Goal: Task Accomplishment & Management: Manage account settings

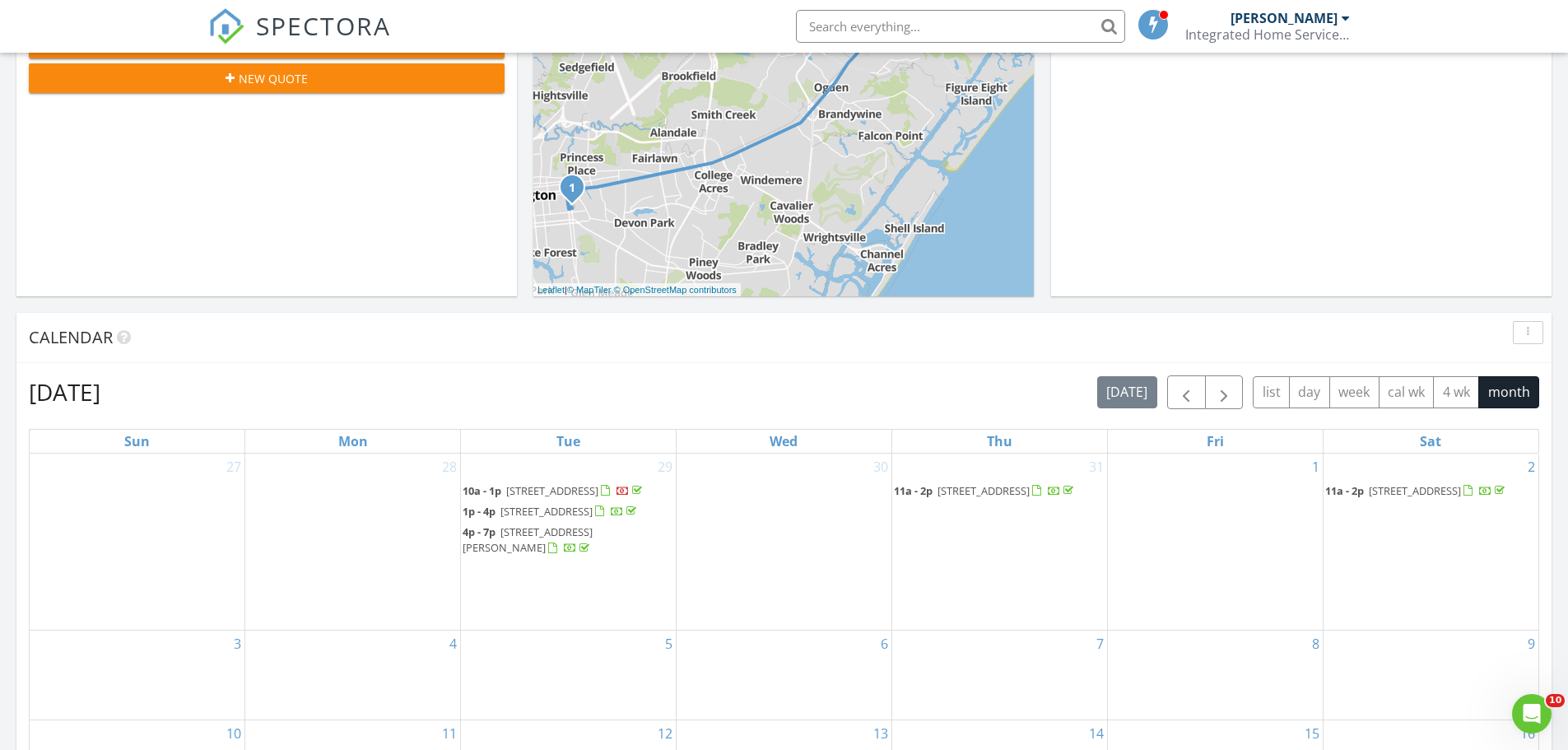
scroll to position [1070, 0]
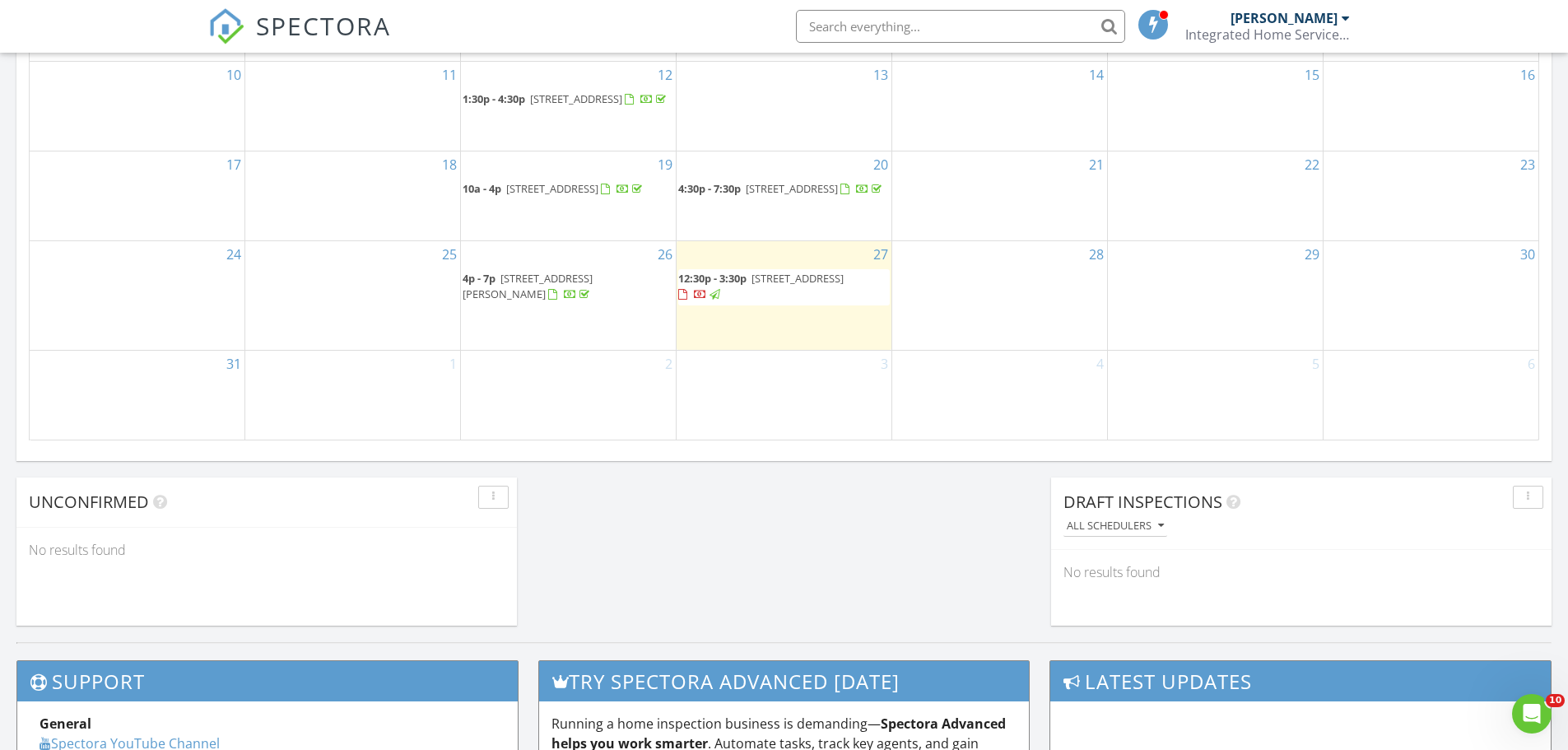
click at [841, 286] on span "409 S 17th St, Wilmington 28401" at bounding box center [797, 278] width 92 height 15
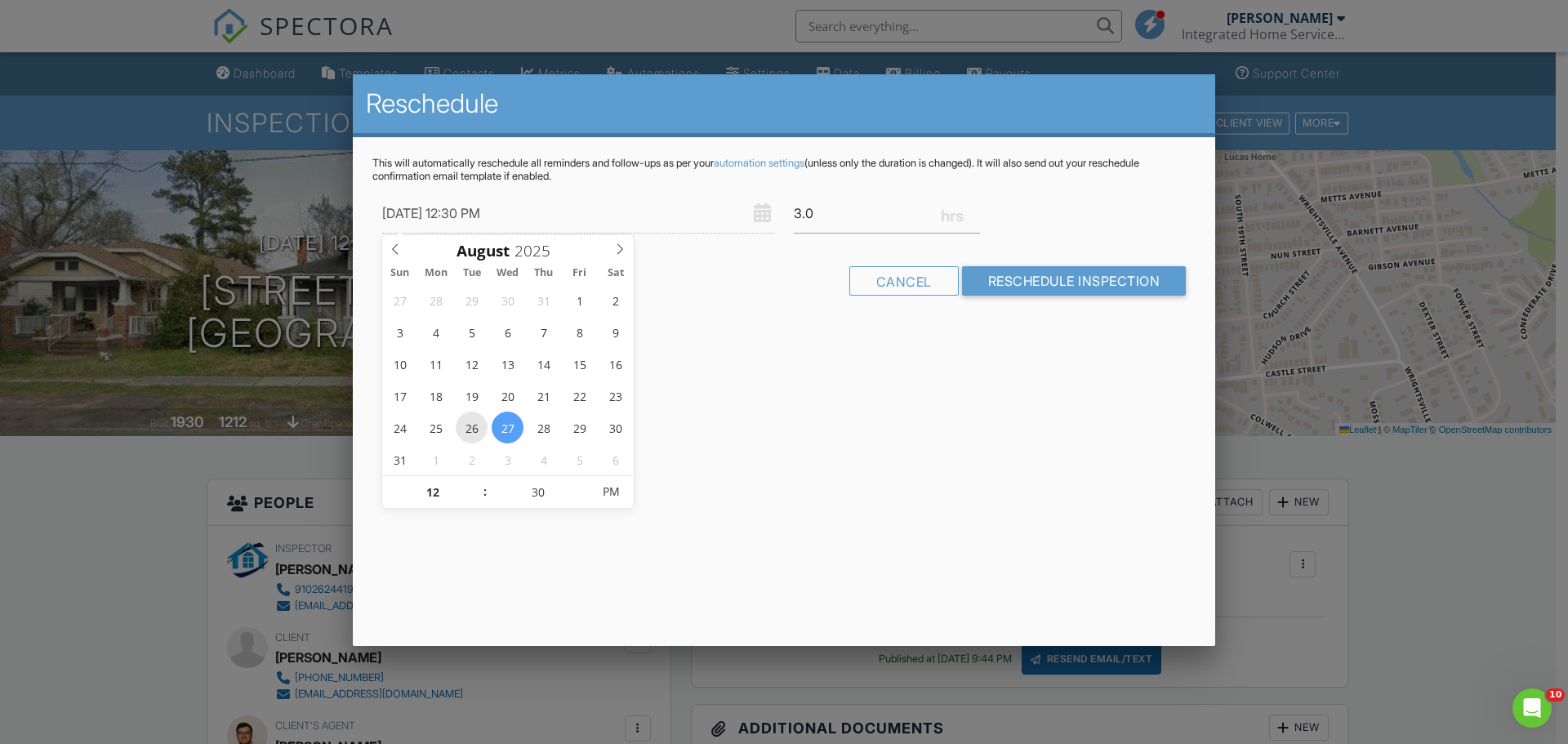
type input "[DATE] 12:30 PM"
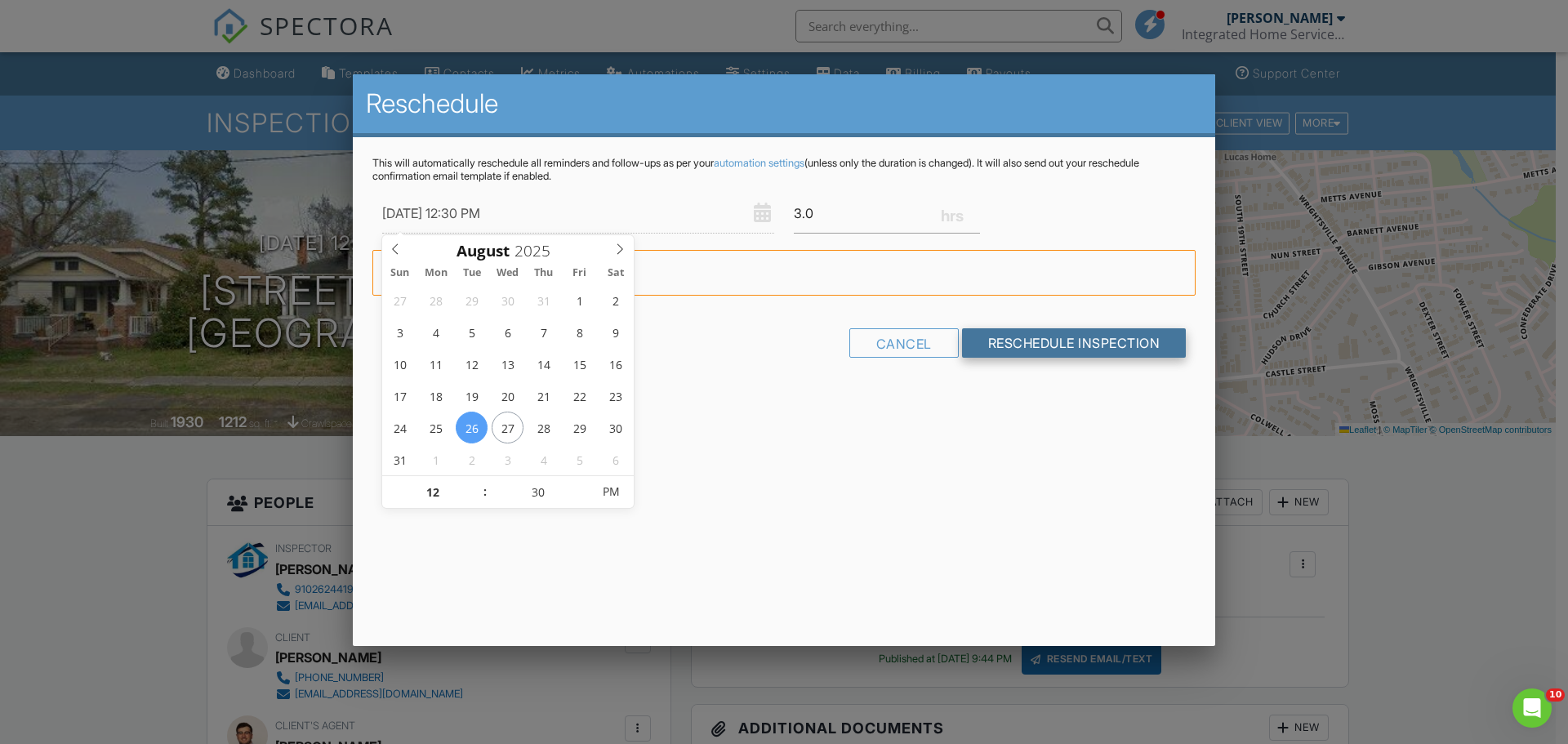
click at [1043, 339] on input "Reschedule Inspection" at bounding box center [1074, 343] width 225 height 29
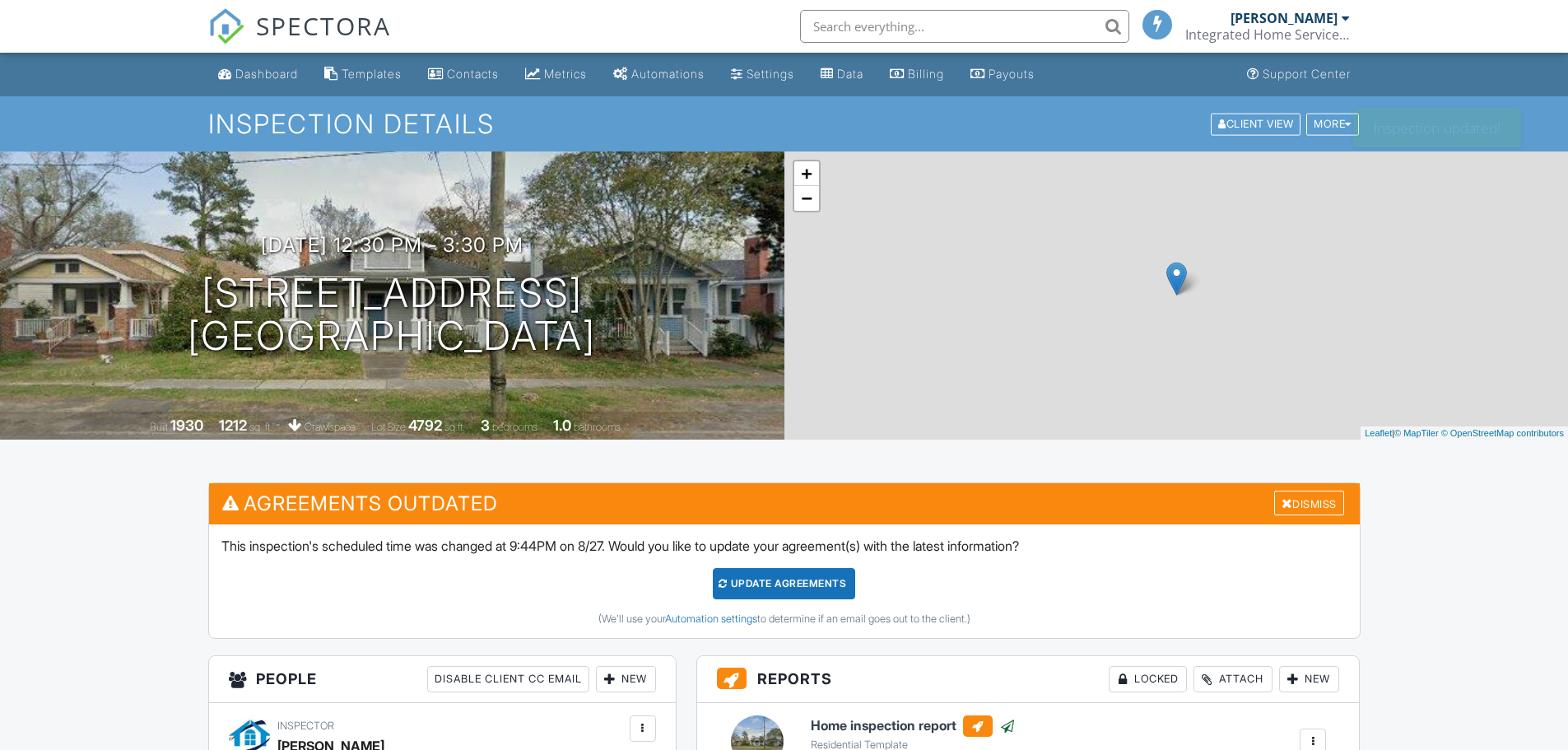
click at [839, 575] on div "Update Agreements" at bounding box center [784, 584] width 142 height 31
